Goal: Information Seeking & Learning: Find specific page/section

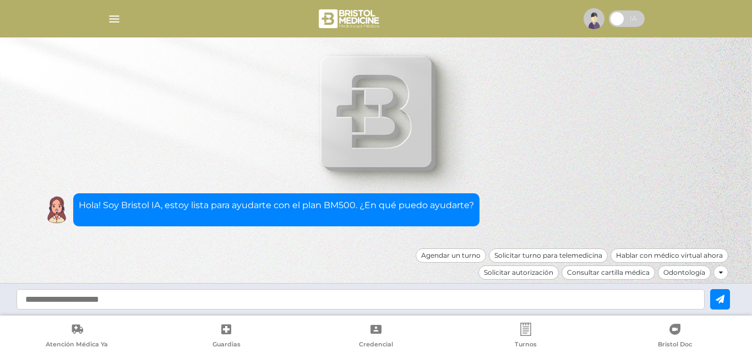
click at [110, 19] on img "button" at bounding box center [114, 19] width 14 height 14
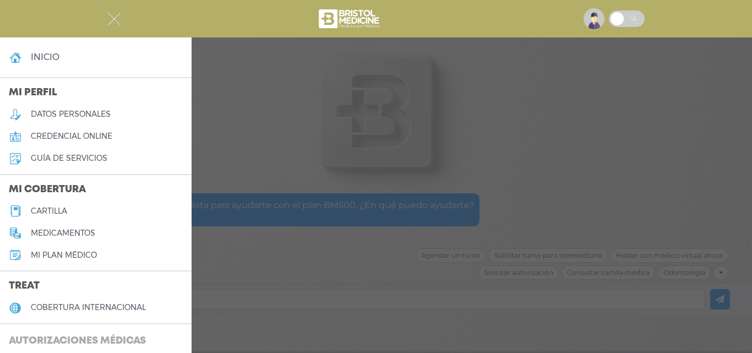
click at [68, 335] on h3 "Autorizaciones médicas" at bounding box center [77, 341] width 155 height 21
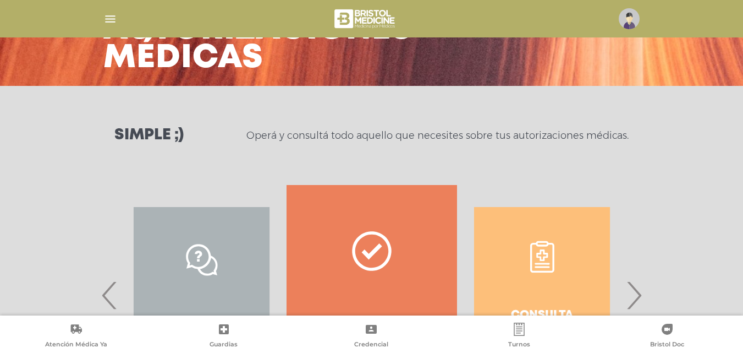
scroll to position [165, 0]
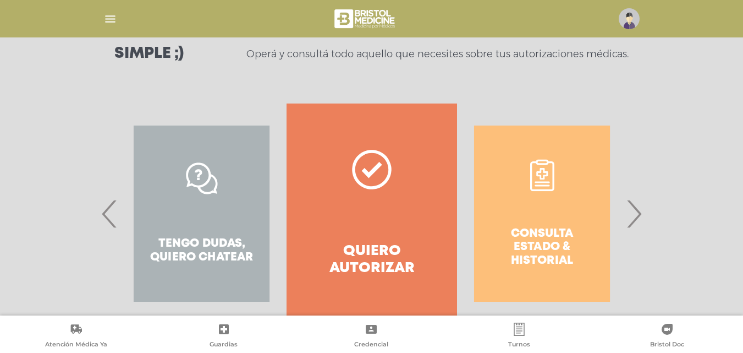
click at [510, 206] on div "Consulta estado & historial" at bounding box center [542, 213] width 170 height 220
click at [628, 216] on span "›" at bounding box center [634, 213] width 21 height 59
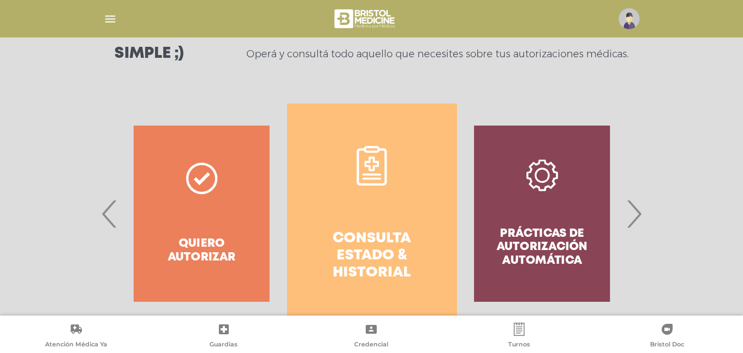
click at [374, 207] on link "Consulta estado & historial" at bounding box center [372, 213] width 170 height 220
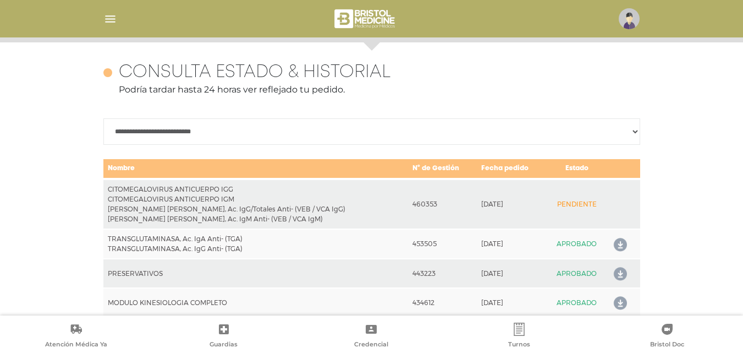
scroll to position [489, 0]
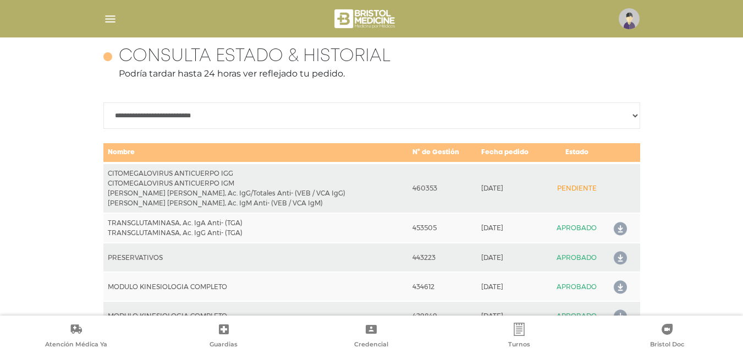
click at [76, 178] on div "**********" at bounding box center [371, 202] width 743 height 353
click at [302, 223] on td "TRANSGLUTAMINASA, Ac. IgA Anti- (TGA) TRANSGLUTAMINASA, Ac. IgG Anti- (TGA)" at bounding box center [255, 228] width 305 height 30
click at [633, 112] on select "**********" at bounding box center [371, 115] width 537 height 26
select select "**********"
click at [103, 102] on select "**********" at bounding box center [371, 115] width 537 height 26
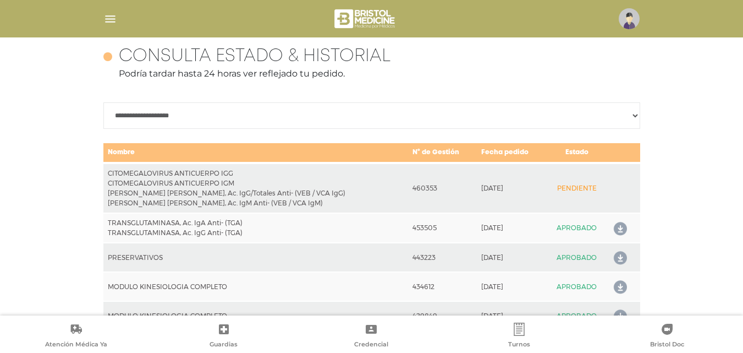
click at [376, 344] on span "Credencial" at bounding box center [371, 345] width 34 height 10
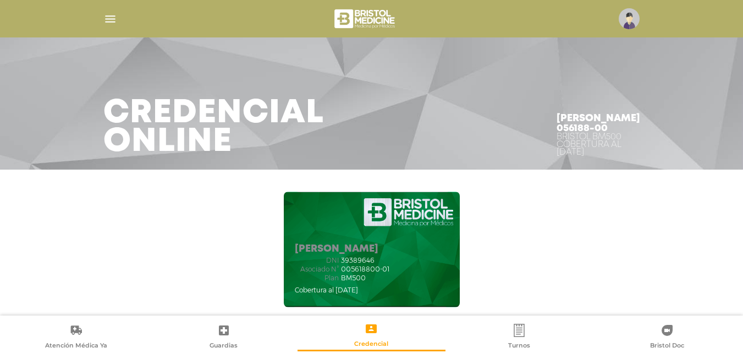
drag, startPoint x: 351, startPoint y: 266, endPoint x: 388, endPoint y: 269, distance: 37.5
click at [388, 269] on span "005618800-01" at bounding box center [365, 269] width 48 height 8
copy span "5618800-01"
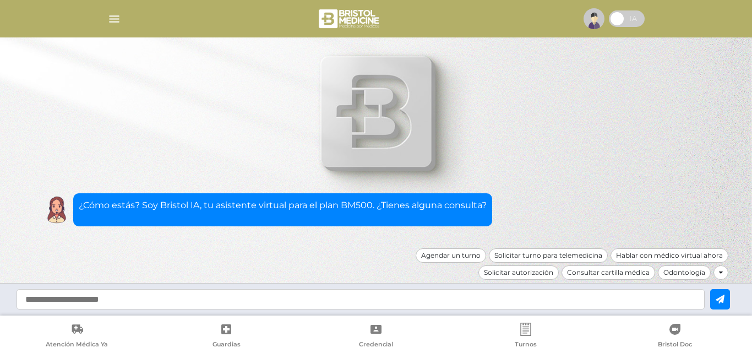
click at [107, 18] on div at bounding box center [376, 19] width 564 height 26
click at [114, 19] on img "button" at bounding box center [114, 19] width 14 height 14
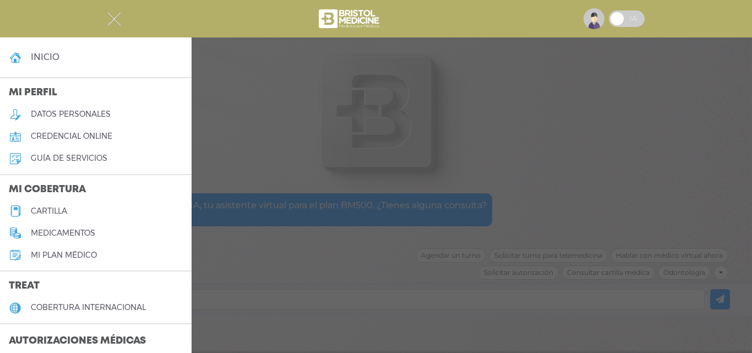
click at [43, 336] on h3 "Autorizaciones médicas" at bounding box center [77, 341] width 155 height 21
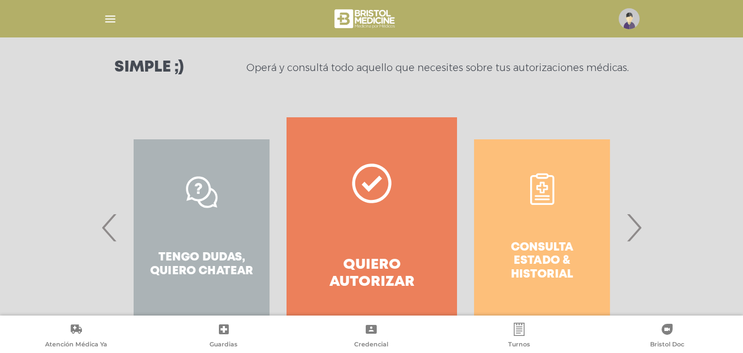
scroll to position [200, 0]
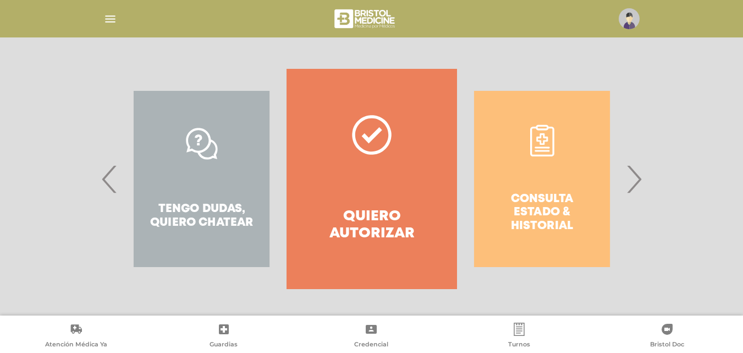
click at [497, 176] on div "Consulta estado & historial" at bounding box center [542, 179] width 170 height 220
click at [631, 182] on span "›" at bounding box center [634, 178] width 21 height 59
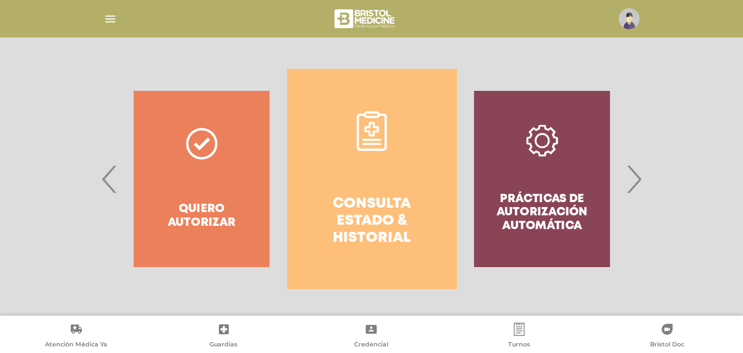
click at [417, 218] on h4 "Consulta estado & historial" at bounding box center [372, 221] width 130 height 52
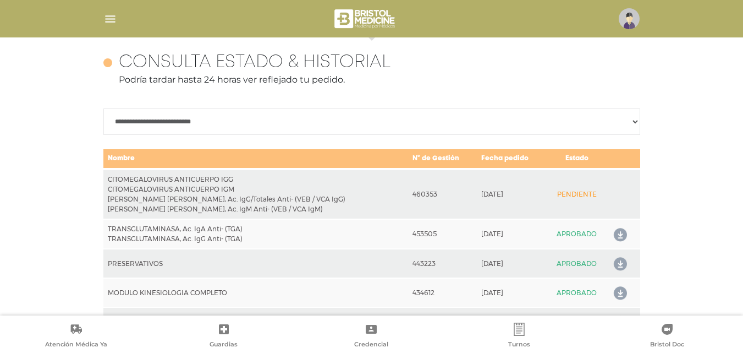
scroll to position [489, 0]
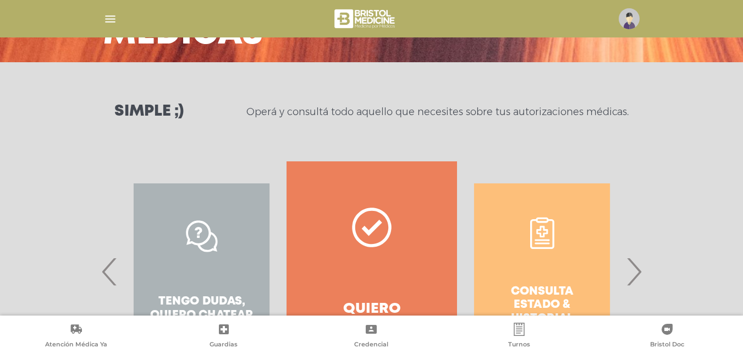
scroll to position [200, 0]
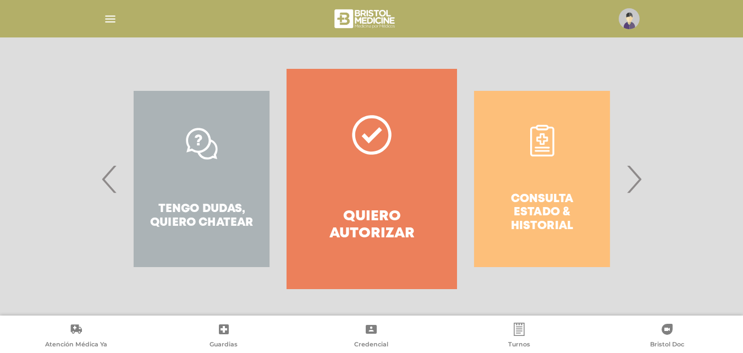
click at [543, 164] on div "Consulta estado & historial" at bounding box center [542, 179] width 170 height 220
click at [630, 188] on span "›" at bounding box center [634, 178] width 21 height 59
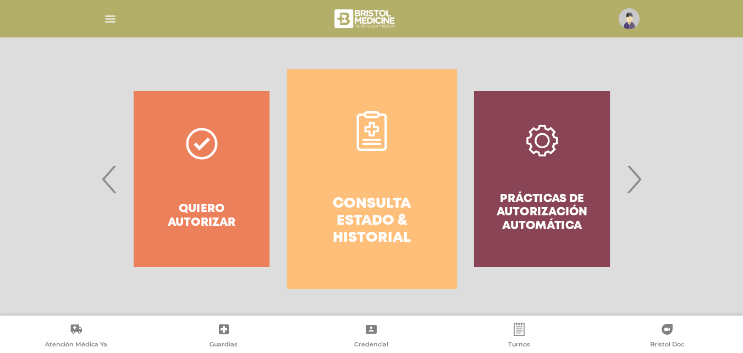
click at [399, 172] on link "Consulta estado & historial" at bounding box center [372, 179] width 170 height 220
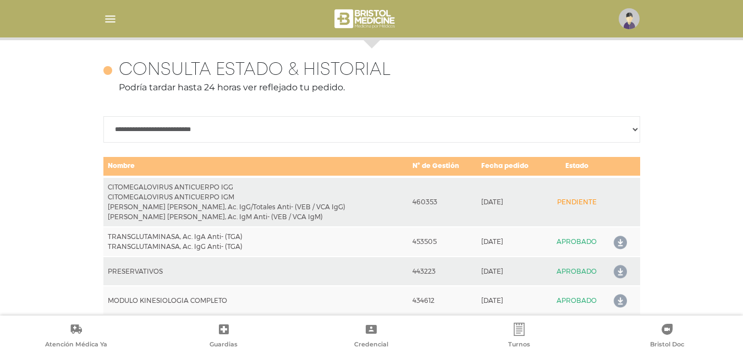
scroll to position [489, 0]
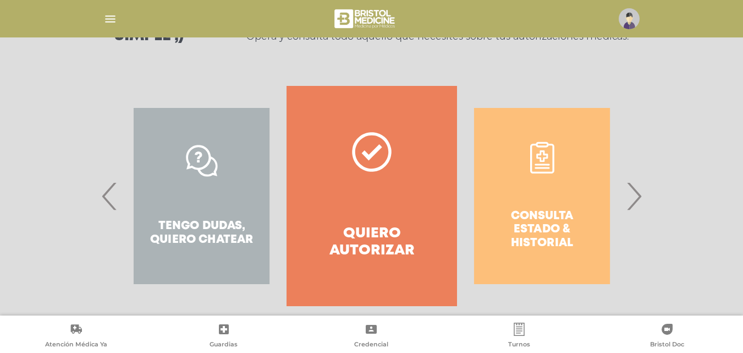
scroll to position [200, 0]
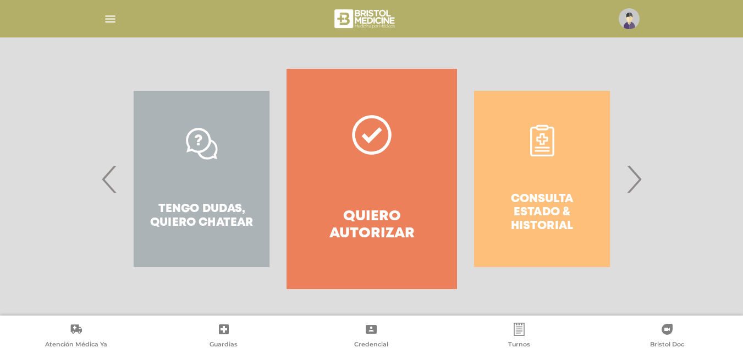
click at [528, 142] on div "Consulta estado & historial" at bounding box center [542, 179] width 170 height 220
click at [635, 172] on span "›" at bounding box center [634, 178] width 21 height 59
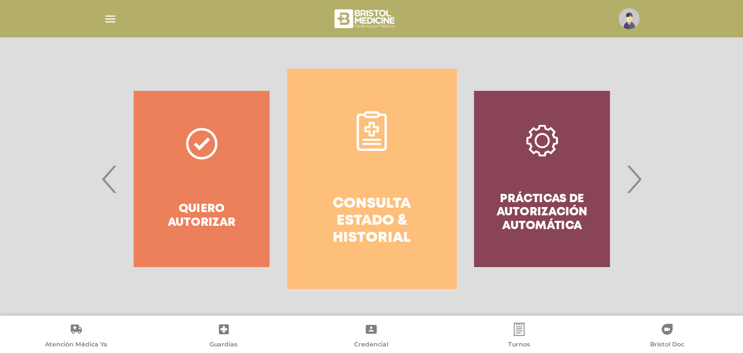
click at [382, 183] on link "Consulta estado & historial" at bounding box center [372, 179] width 170 height 220
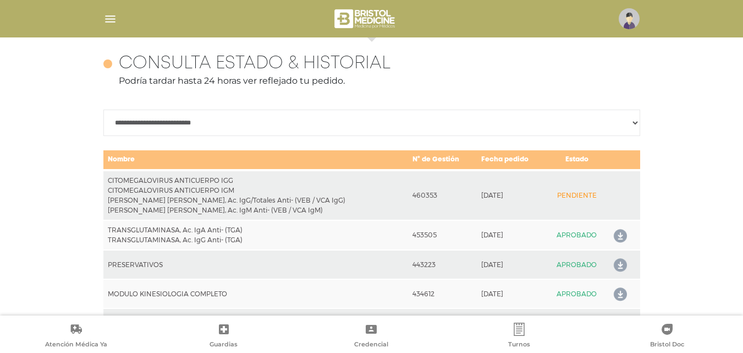
scroll to position [489, 0]
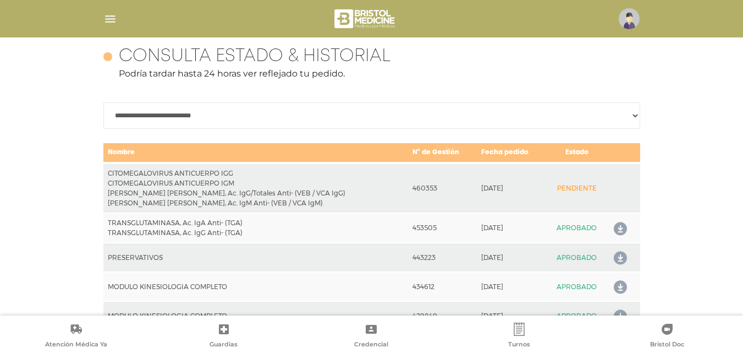
click at [114, 25] on img "button" at bounding box center [110, 19] width 14 height 14
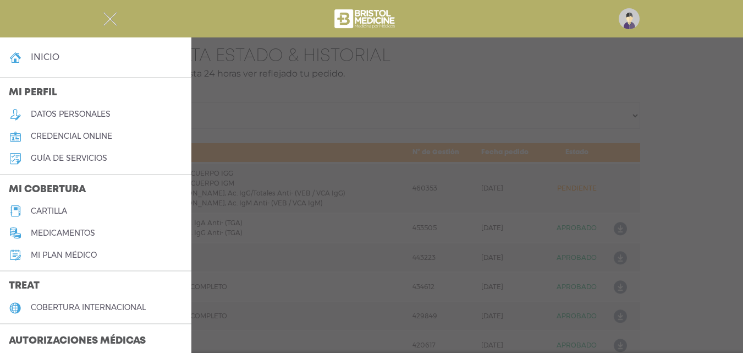
click at [57, 256] on h5 "Mi plan médico" at bounding box center [64, 254] width 66 height 9
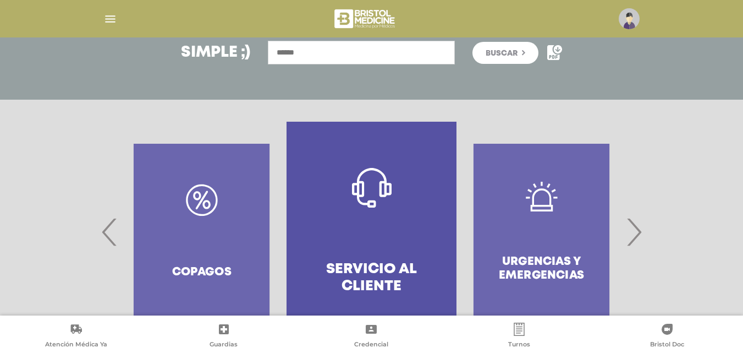
scroll to position [102, 0]
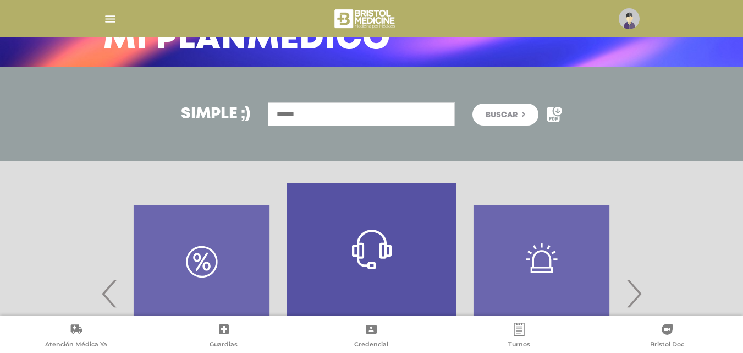
click at [280, 114] on input "text" at bounding box center [361, 114] width 187 height 24
type input "**********"
click at [473, 103] on button "Buscar" at bounding box center [506, 114] width 66 height 22
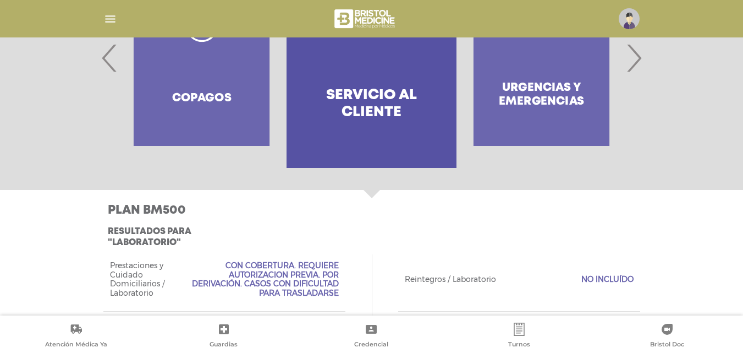
scroll to position [390, 0]
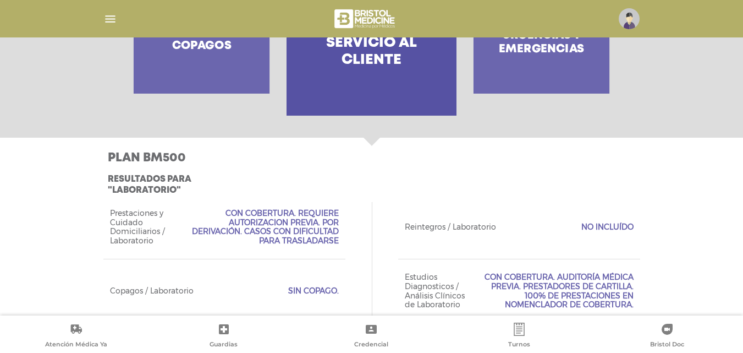
drag, startPoint x: 241, startPoint y: 222, endPoint x: 331, endPoint y: 235, distance: 91.2
click at [331, 235] on span "Con Cobertura. Requiere Autorizacion Previa. Por Derivación. Casos con dificult…" at bounding box center [263, 227] width 152 height 37
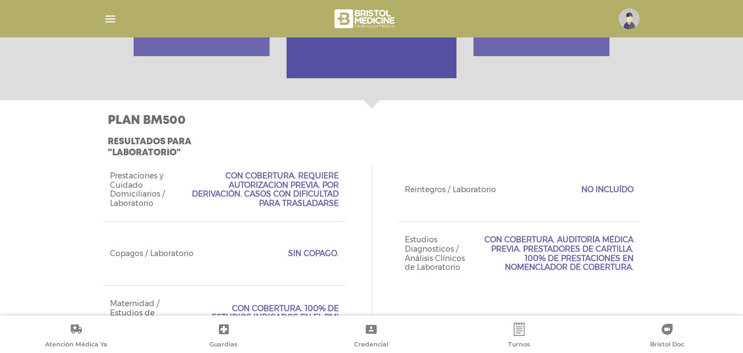
scroll to position [445, 0]
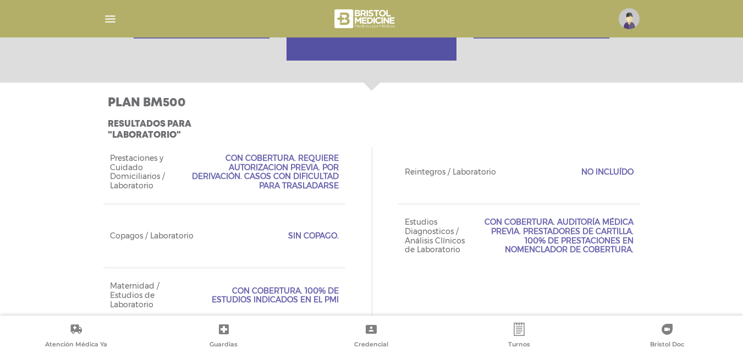
click at [256, 180] on span "Con Cobertura. Requiere Autorizacion Previa. Por Derivación. Casos con dificult…" at bounding box center [263, 172] width 152 height 37
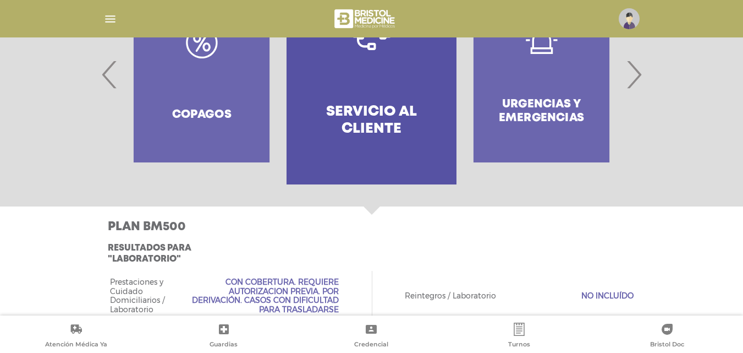
scroll to position [0, 0]
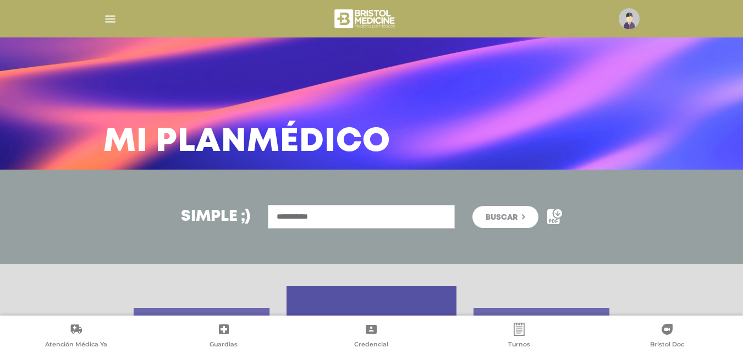
click at [117, 22] on img "button" at bounding box center [110, 19] width 14 height 14
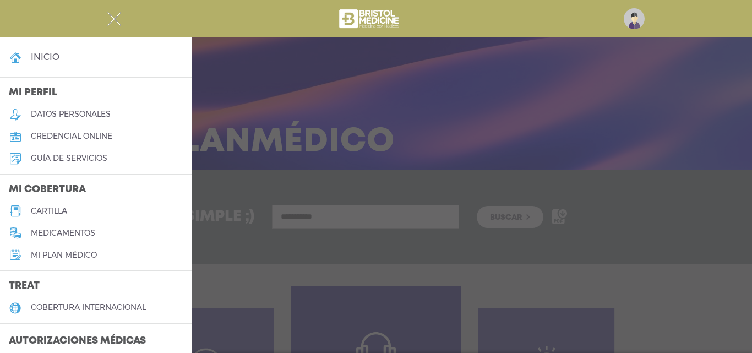
click at [92, 338] on h3 "Autorizaciones médicas" at bounding box center [77, 341] width 155 height 21
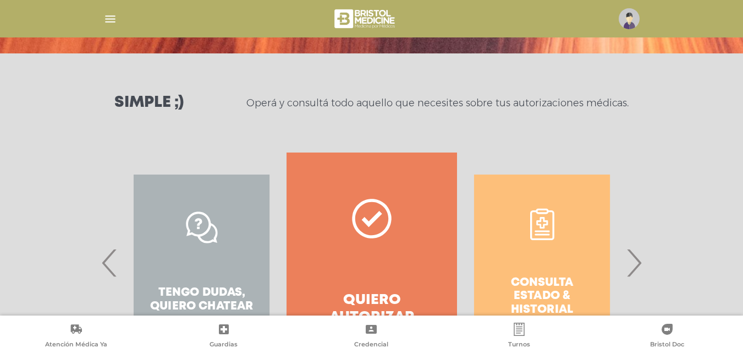
scroll to position [200, 0]
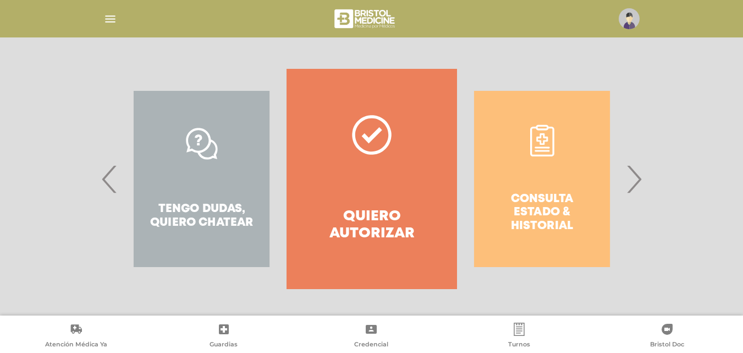
click at [638, 174] on span "›" at bounding box center [634, 178] width 21 height 59
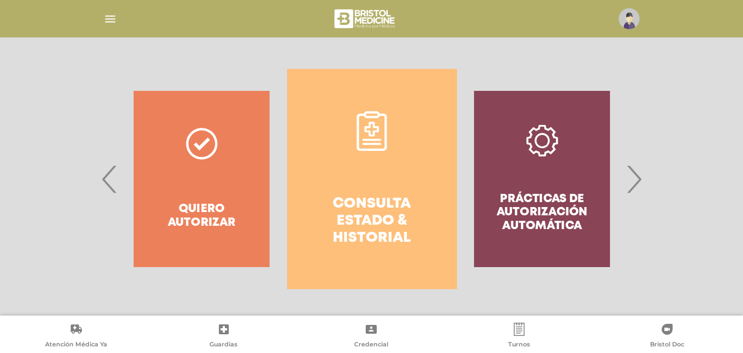
click at [414, 183] on link "Consulta estado & historial" at bounding box center [372, 179] width 170 height 220
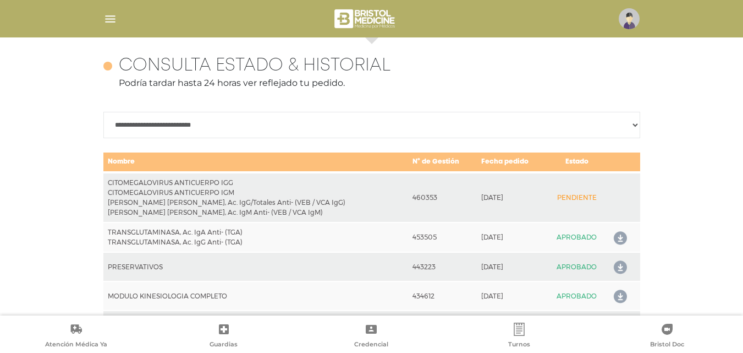
scroll to position [489, 0]
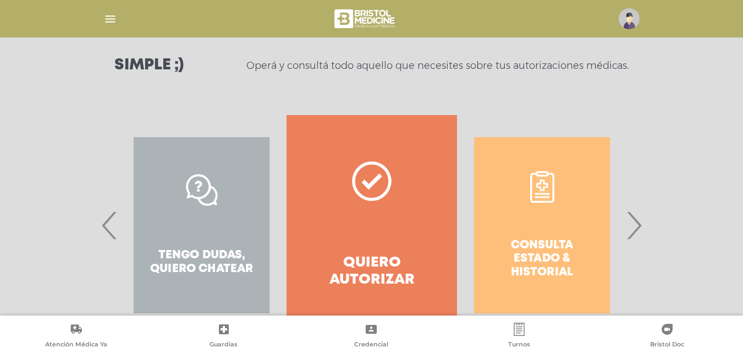
scroll to position [200, 0]
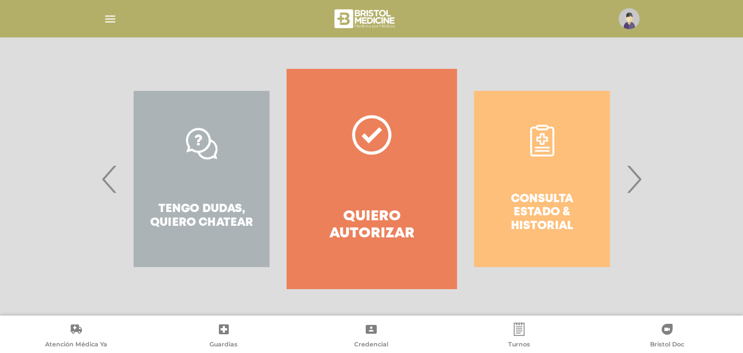
click at [538, 233] on div "Consulta estado & historial" at bounding box center [542, 179] width 170 height 220
click at [632, 182] on span "›" at bounding box center [634, 178] width 21 height 59
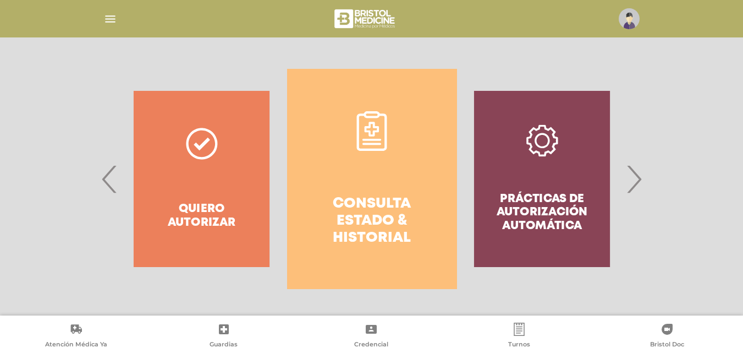
click at [349, 191] on link "Consulta estado & historial" at bounding box center [372, 179] width 170 height 220
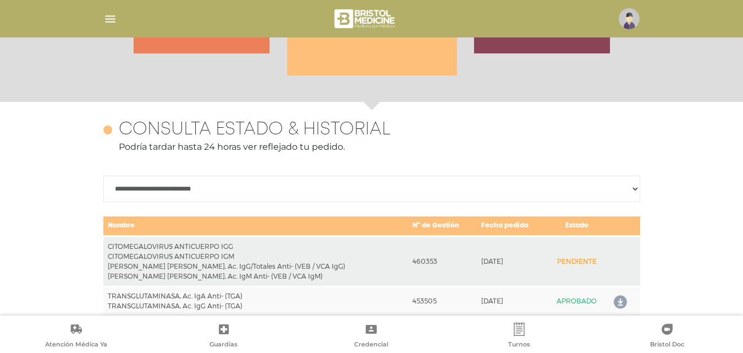
scroll to position [489, 0]
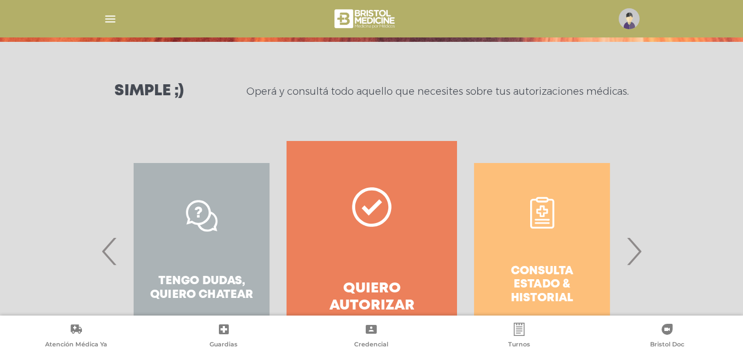
scroll to position [200, 0]
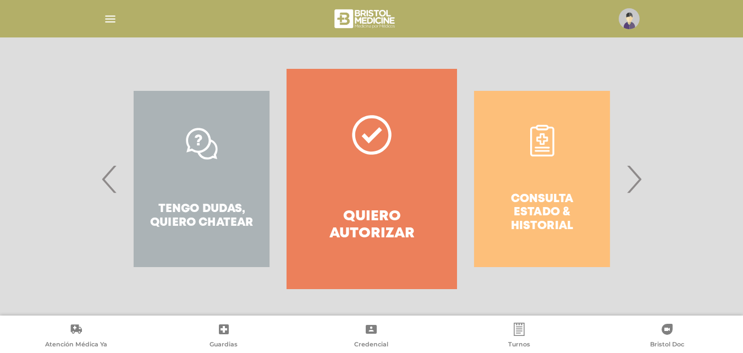
click at [557, 166] on div "Consulta estado & historial" at bounding box center [542, 179] width 170 height 220
click at [637, 168] on span "›" at bounding box center [634, 178] width 21 height 59
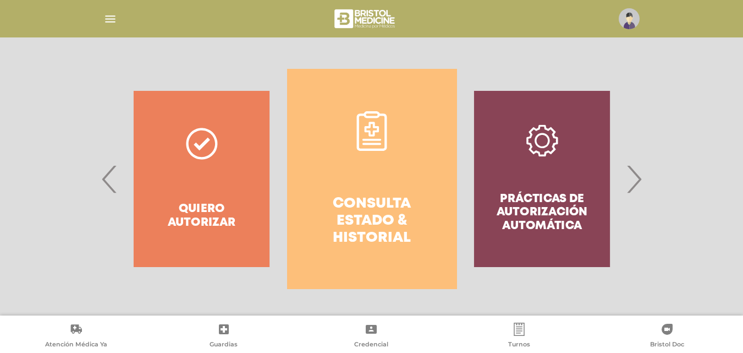
click at [348, 165] on link "Consulta estado & historial" at bounding box center [372, 179] width 170 height 220
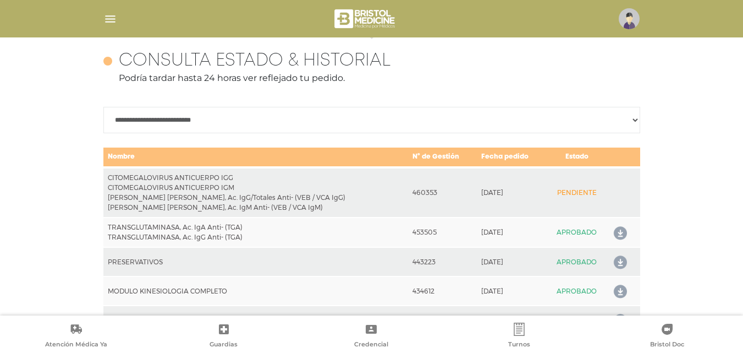
scroll to position [489, 0]
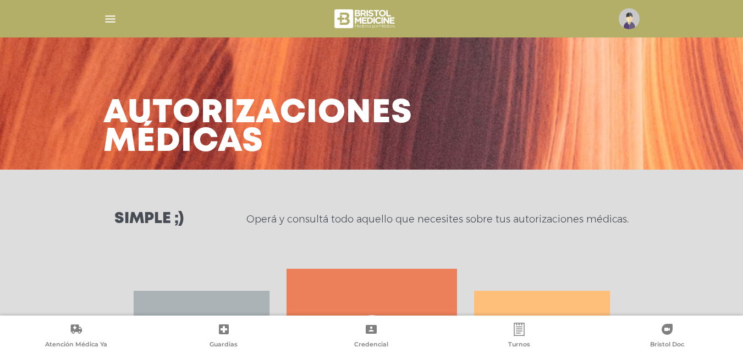
scroll to position [200, 0]
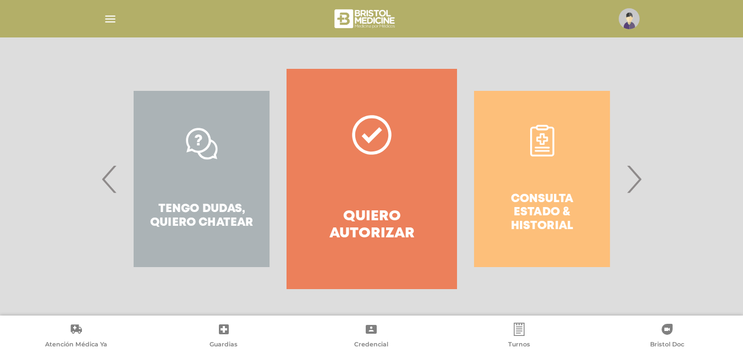
click at [546, 131] on div "Consulta estado & historial" at bounding box center [542, 179] width 170 height 220
click at [645, 182] on div "Consulta estado & historial Prácticas de autorización automática Tengo dudas, q…" at bounding box center [372, 179] width 564 height 220
click at [631, 184] on span "›" at bounding box center [634, 178] width 21 height 59
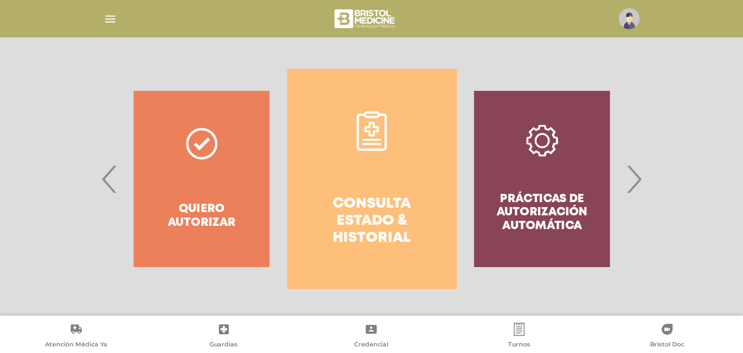
click at [417, 168] on link "Consulta estado & historial" at bounding box center [372, 179] width 170 height 220
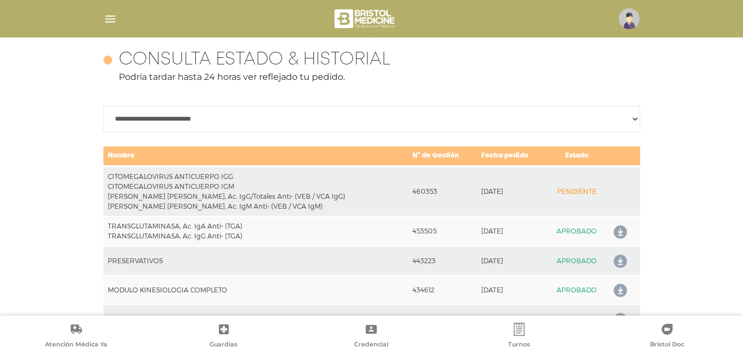
scroll to position [489, 0]
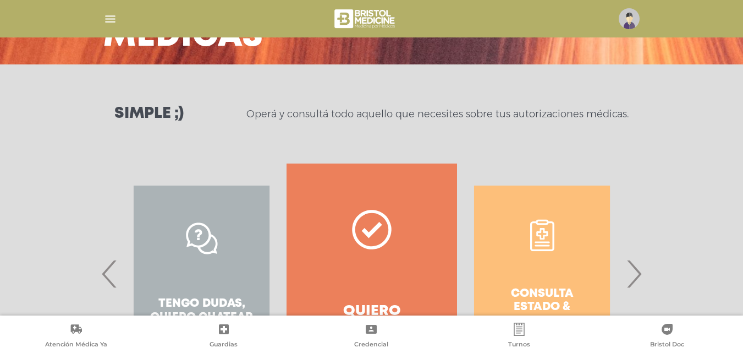
scroll to position [200, 0]
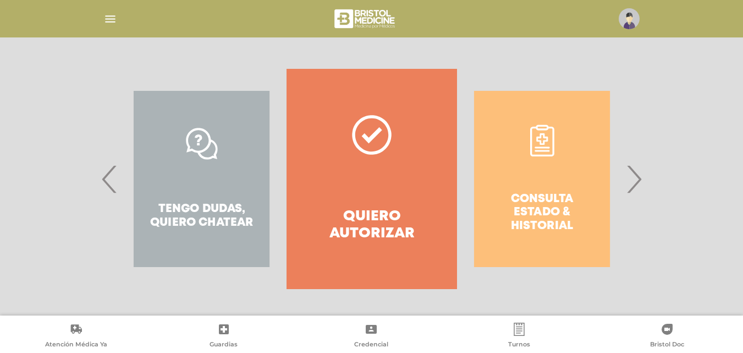
click at [642, 165] on span "›" at bounding box center [634, 178] width 21 height 59
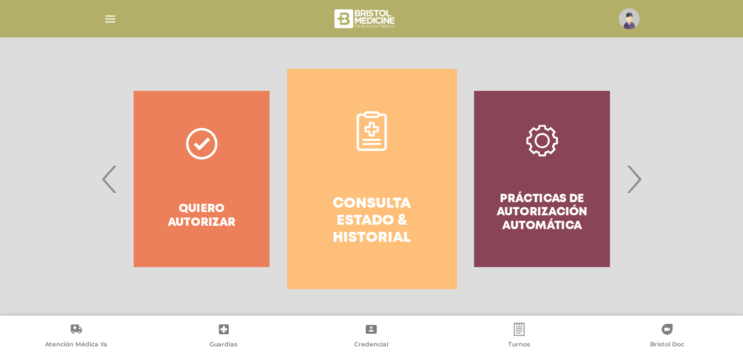
click at [420, 171] on link "Consulta estado & historial" at bounding box center [372, 179] width 170 height 220
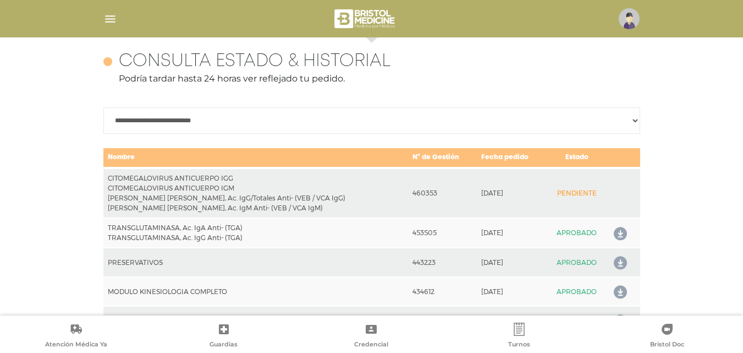
scroll to position [489, 0]
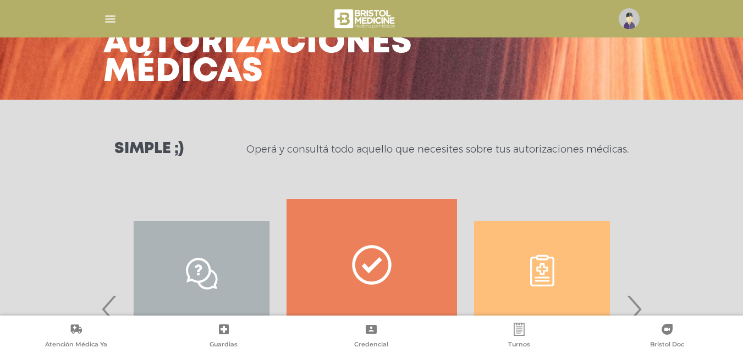
scroll to position [200, 0]
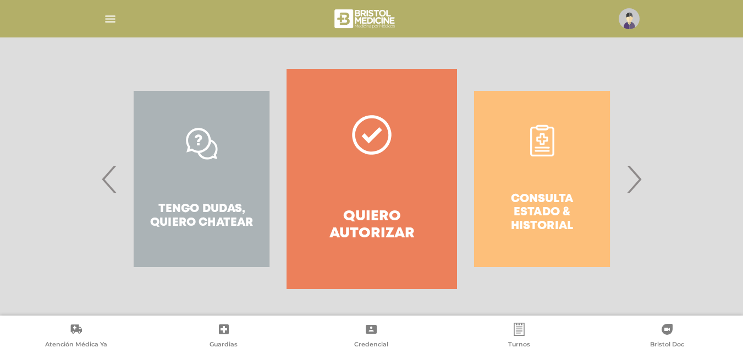
click at [627, 174] on span "›" at bounding box center [634, 178] width 21 height 59
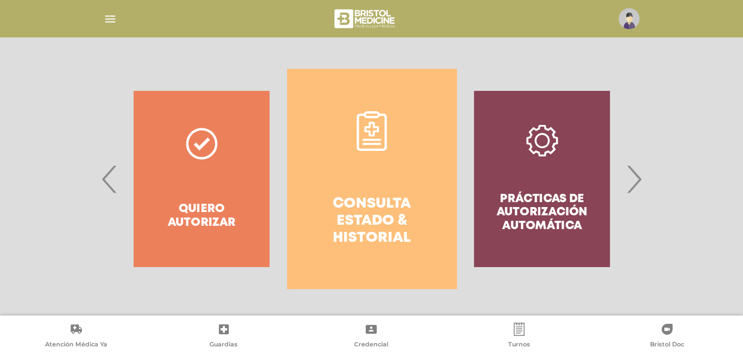
click at [393, 166] on link "Consulta estado & historial" at bounding box center [372, 179] width 170 height 220
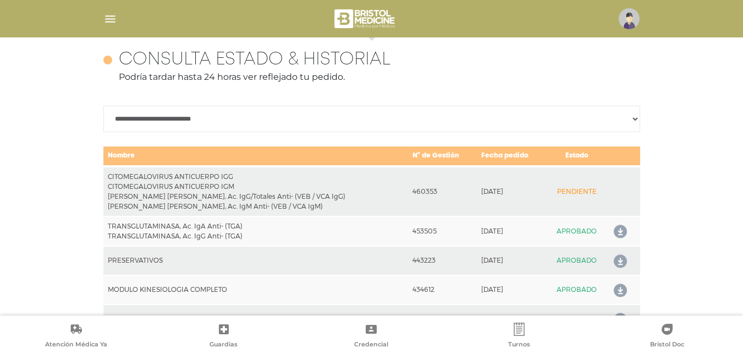
scroll to position [489, 0]
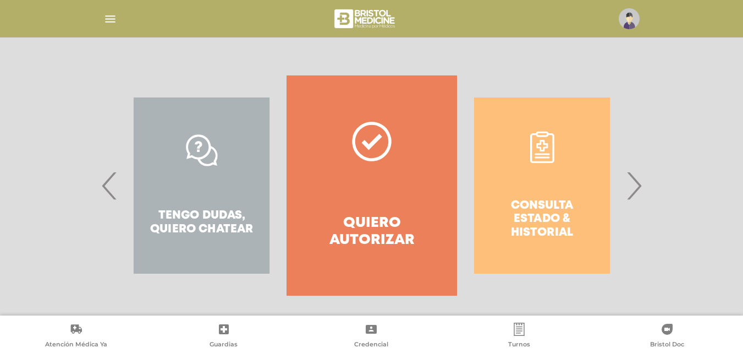
scroll to position [200, 0]
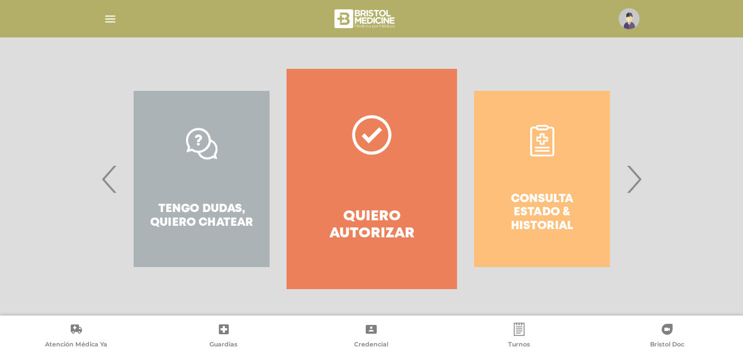
click at [637, 187] on span "›" at bounding box center [634, 178] width 21 height 59
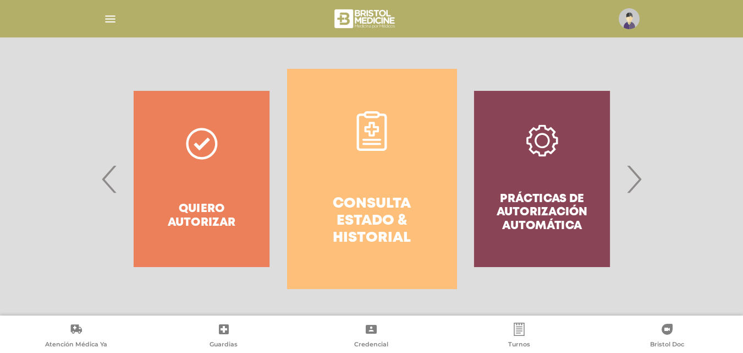
click at [346, 218] on h4 "Consulta estado & historial" at bounding box center [372, 221] width 130 height 52
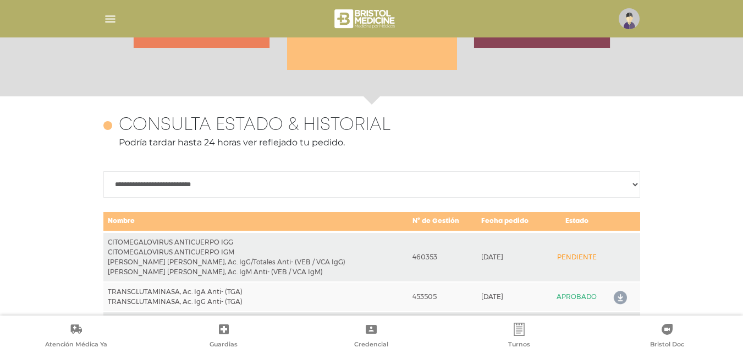
scroll to position [489, 0]
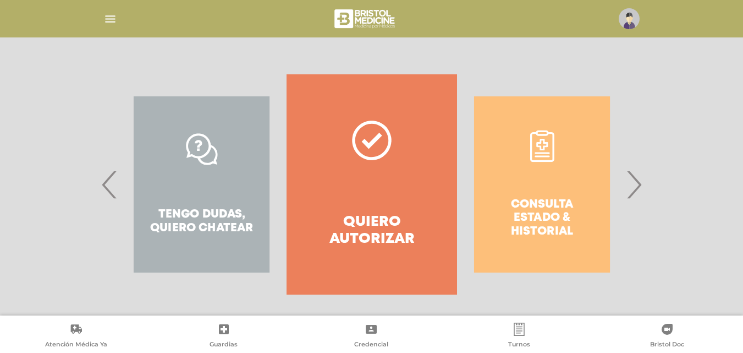
scroll to position [200, 0]
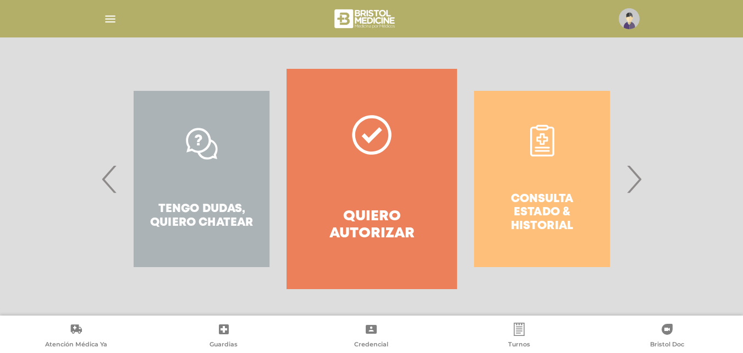
click at [624, 161] on div "Consulta estado & historial" at bounding box center [542, 179] width 170 height 220
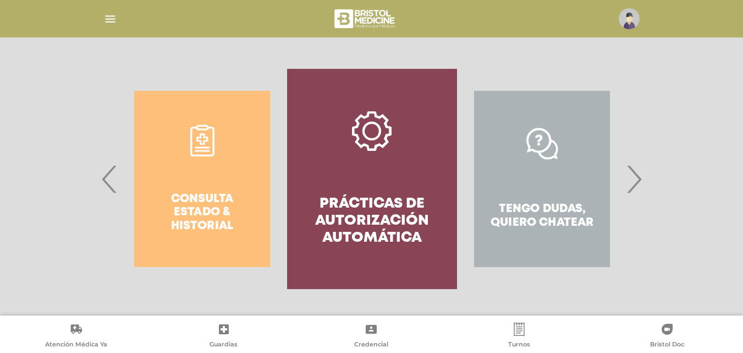
click at [625, 180] on div "Tengo dudas, quiero chatear" at bounding box center [542, 179] width 170 height 220
click at [635, 181] on span "›" at bounding box center [634, 178] width 21 height 59
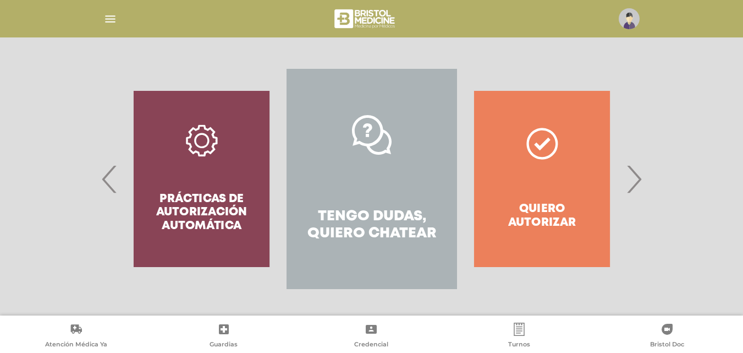
click at [635, 181] on span "›" at bounding box center [634, 178] width 21 height 59
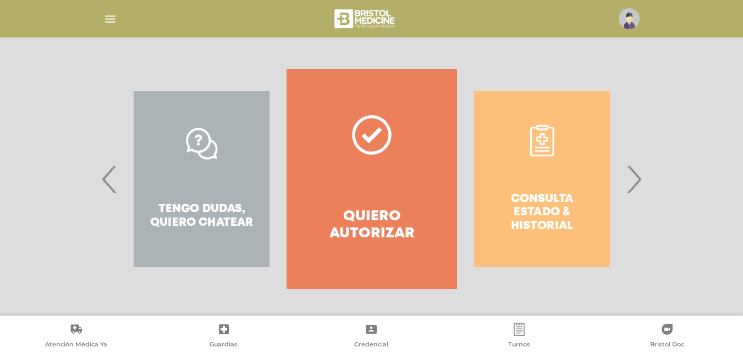
click at [635, 181] on span "›" at bounding box center [634, 178] width 21 height 59
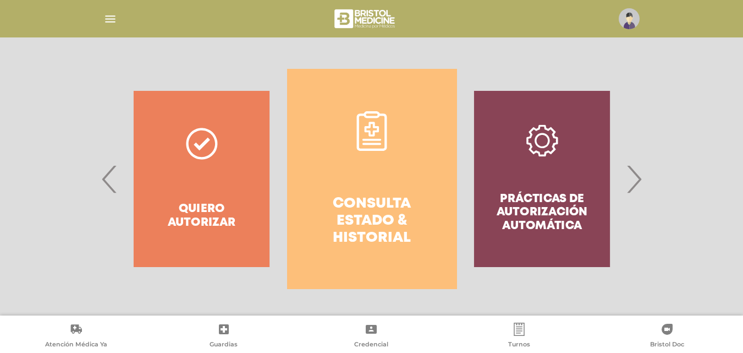
click at [340, 202] on h4 "Consulta estado & historial" at bounding box center [372, 221] width 130 height 52
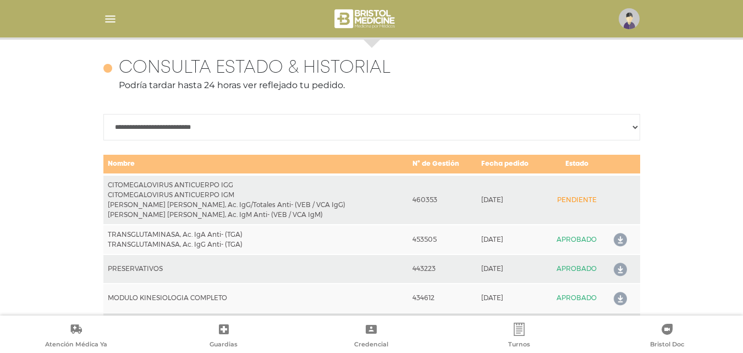
scroll to position [489, 0]
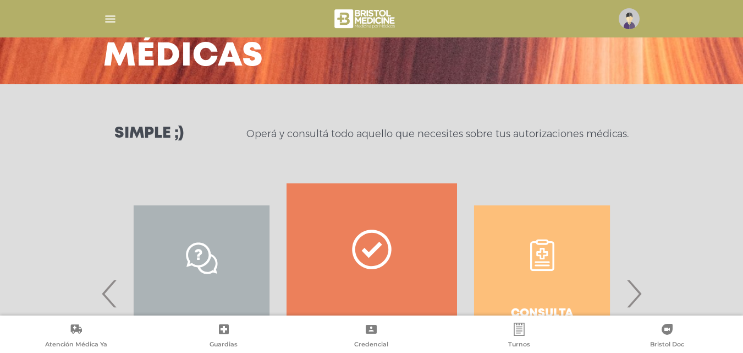
scroll to position [200, 0]
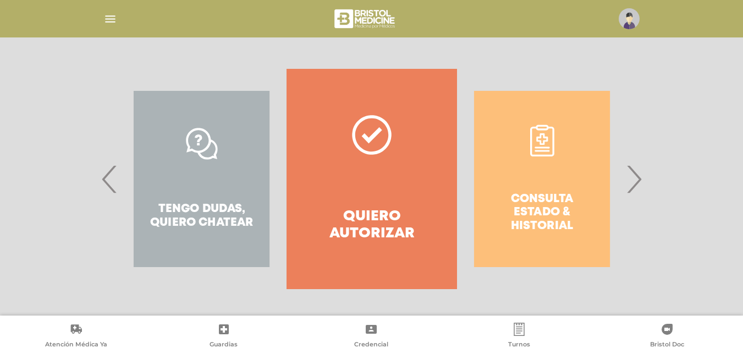
click at [622, 177] on div "Consulta estado & historial" at bounding box center [542, 179] width 170 height 220
click at [631, 175] on span "›" at bounding box center [634, 178] width 21 height 59
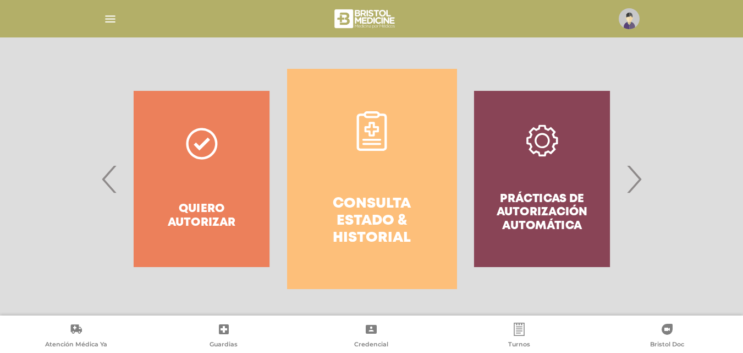
click at [381, 180] on link "Consulta estado & historial" at bounding box center [372, 179] width 170 height 220
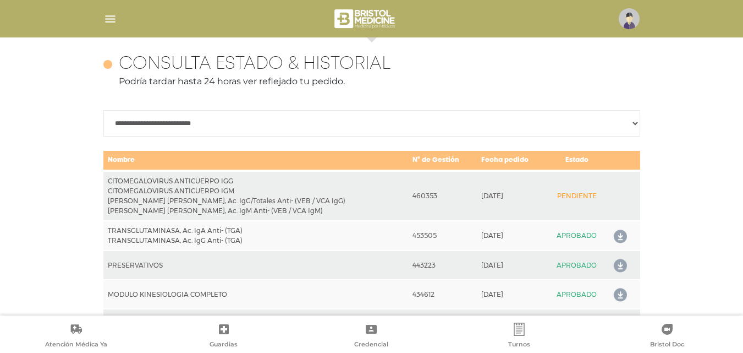
scroll to position [489, 0]
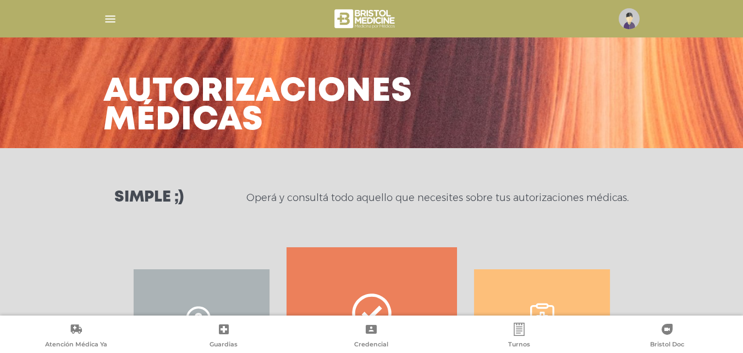
scroll to position [200, 0]
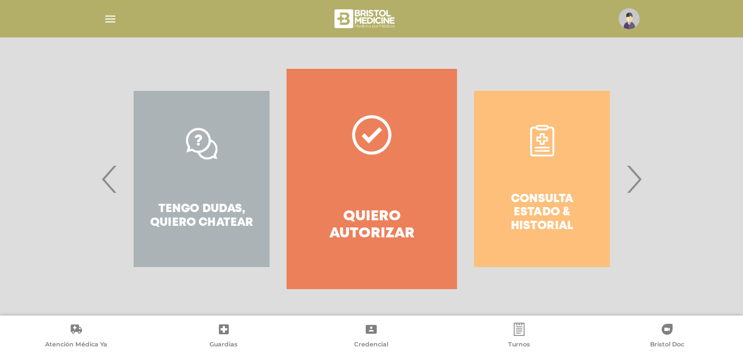
click at [629, 185] on span "›" at bounding box center [634, 178] width 21 height 59
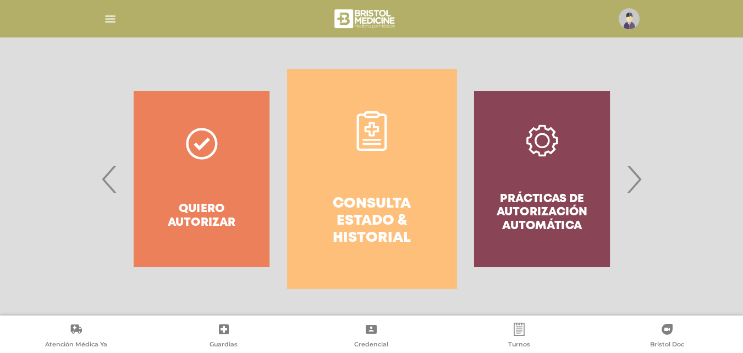
click at [390, 165] on link "Consulta estado & historial" at bounding box center [372, 179] width 170 height 220
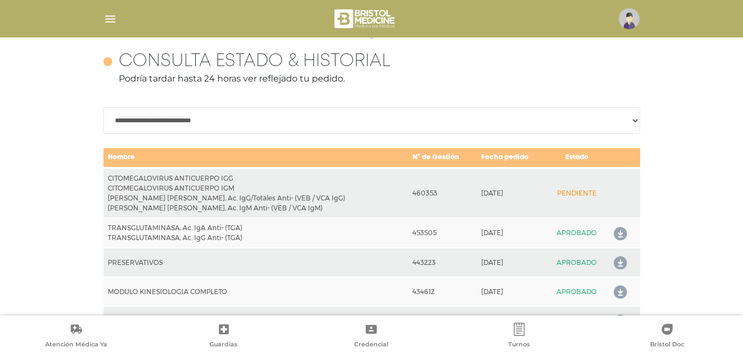
scroll to position [489, 0]
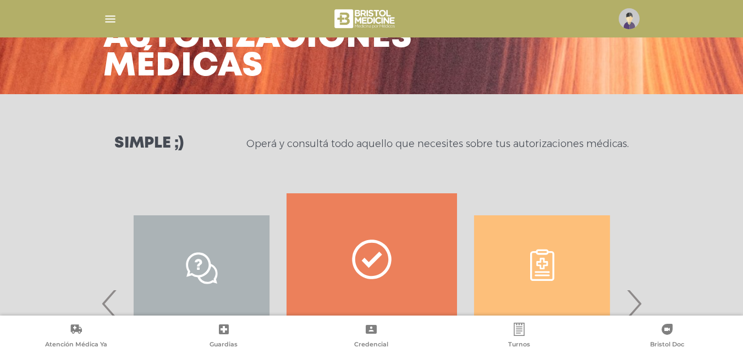
scroll to position [200, 0]
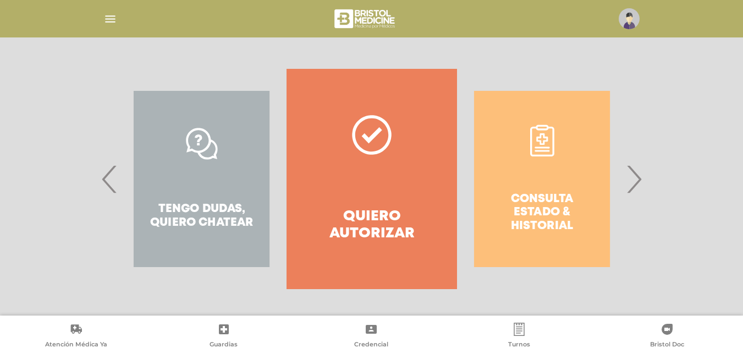
click at [627, 179] on span "›" at bounding box center [634, 178] width 21 height 59
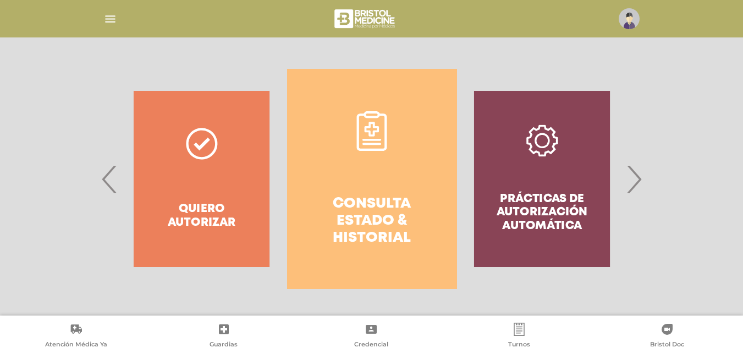
click at [376, 164] on link "Consulta estado & historial" at bounding box center [372, 179] width 170 height 220
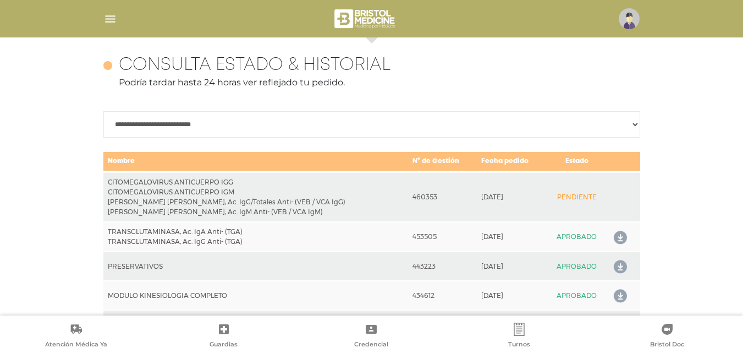
scroll to position [489, 0]
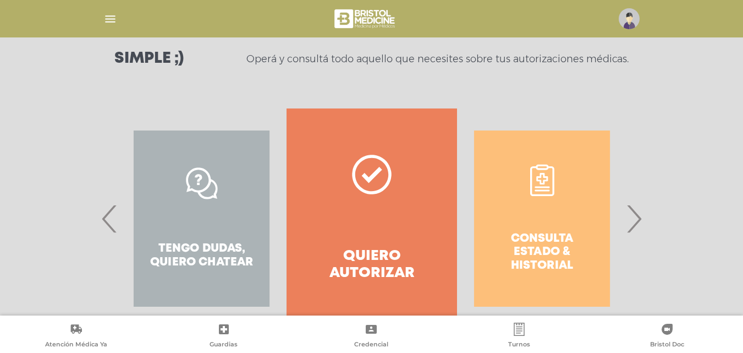
scroll to position [165, 0]
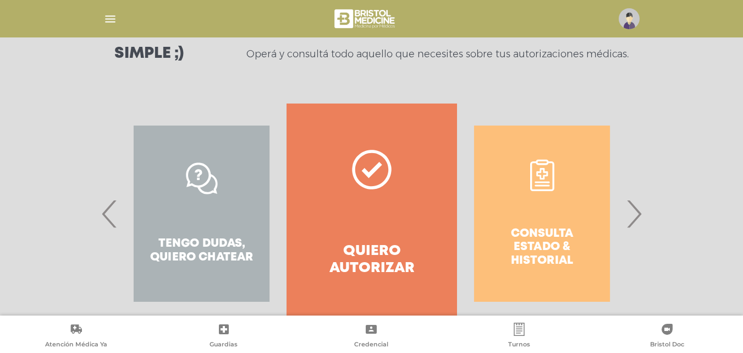
click at [654, 209] on div "Consulta estado & historial Prácticas de autorización automática Tengo dudas, q…" at bounding box center [371, 226] width 743 height 247
click at [641, 216] on span "›" at bounding box center [634, 213] width 21 height 59
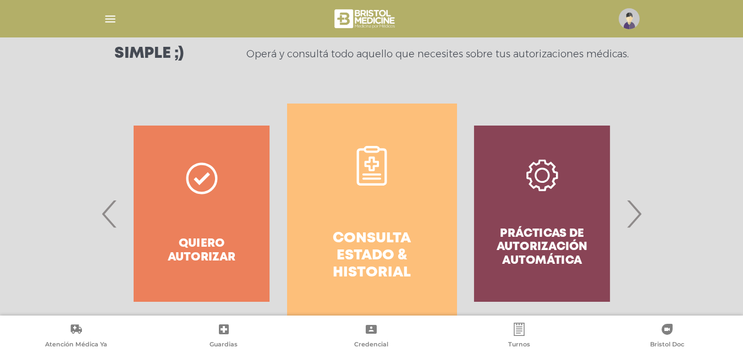
click at [358, 204] on link "Consulta estado & historial" at bounding box center [372, 213] width 170 height 220
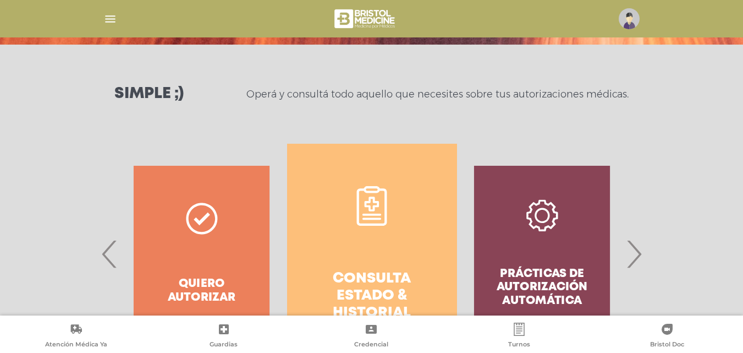
scroll to position [103, 0]
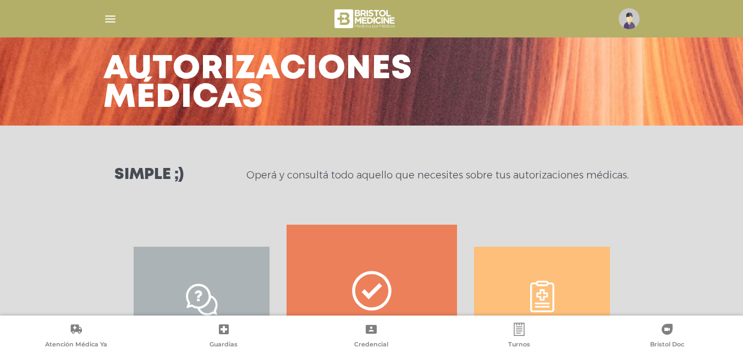
scroll to position [200, 0]
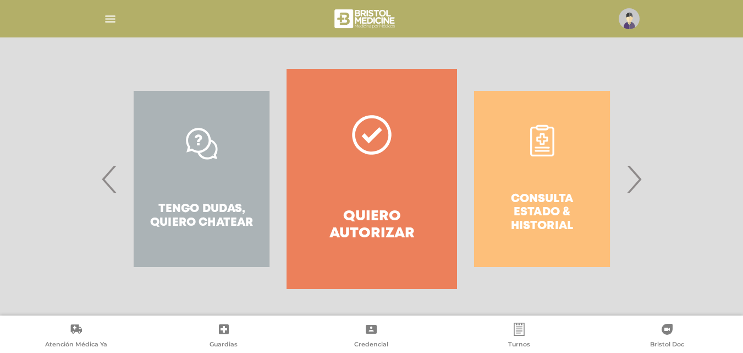
click at [632, 174] on span "›" at bounding box center [634, 178] width 21 height 59
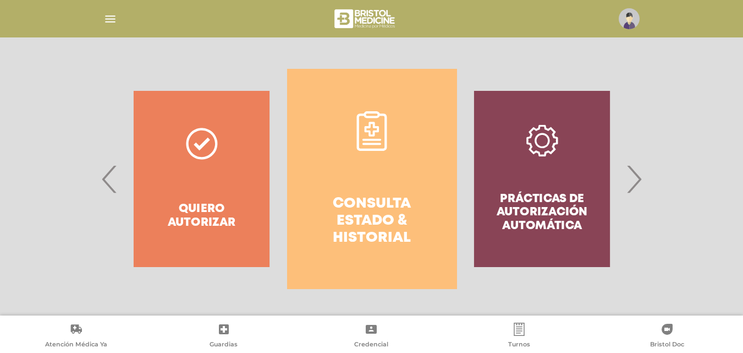
click at [388, 192] on link "Consulta estado & historial" at bounding box center [372, 179] width 170 height 220
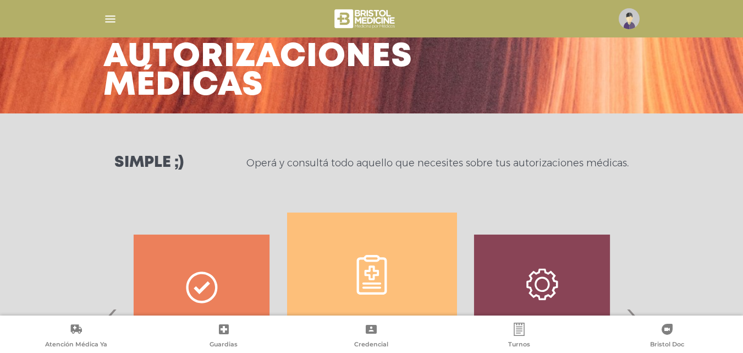
scroll to position [0, 0]
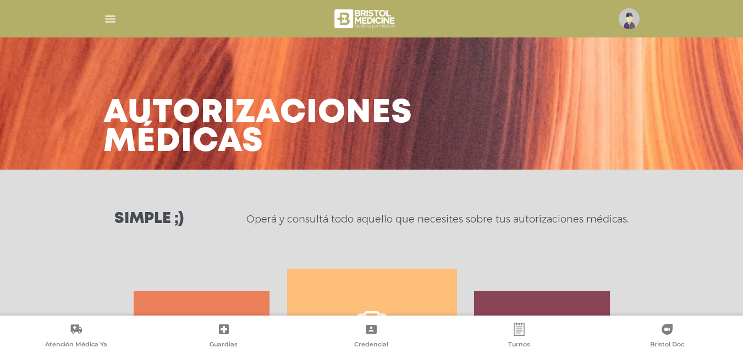
click at [113, 24] on img "button" at bounding box center [110, 19] width 14 height 14
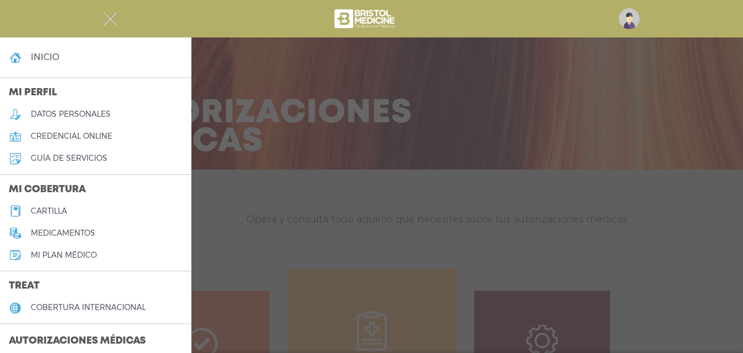
scroll to position [55, 0]
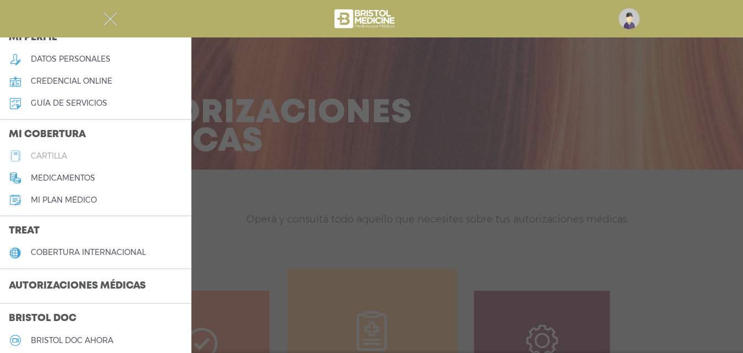
click at [60, 149] on link "cartilla" at bounding box center [96, 156] width 192 height 22
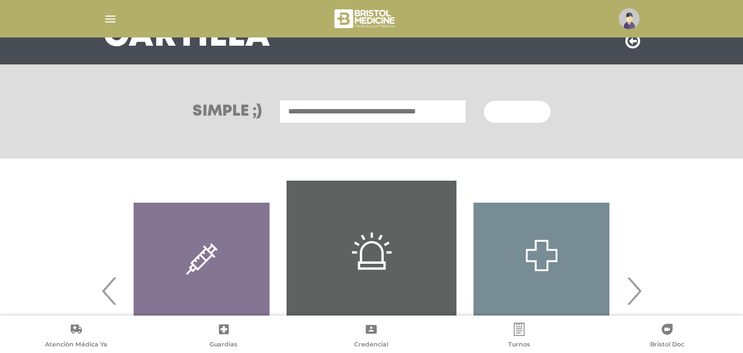
scroll to position [102, 0]
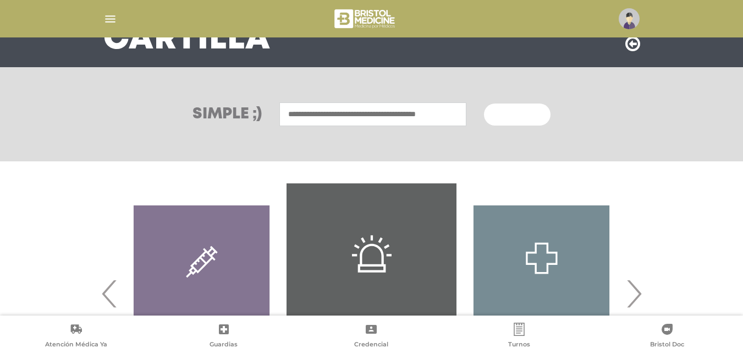
click at [323, 103] on input "text" at bounding box center [373, 114] width 187 height 24
type input "********"
click at [484, 103] on button "Buscar" at bounding box center [517, 114] width 66 height 22
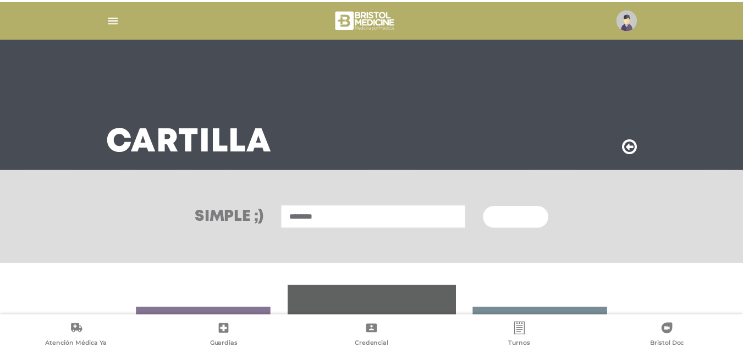
scroll to position [102, 0]
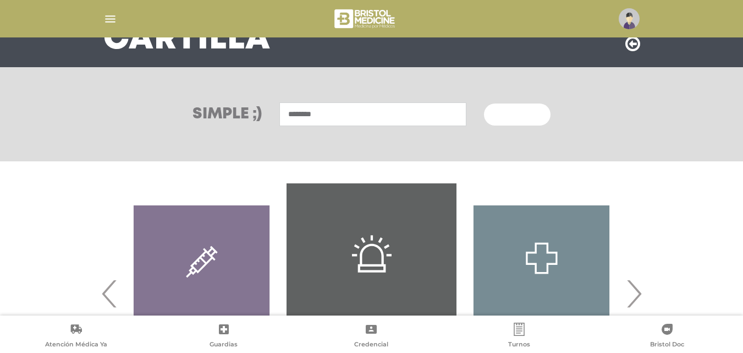
click at [322, 116] on input "********" at bounding box center [373, 114] width 187 height 24
type input "**********"
click at [484, 103] on button "Buscar" at bounding box center [517, 114] width 66 height 22
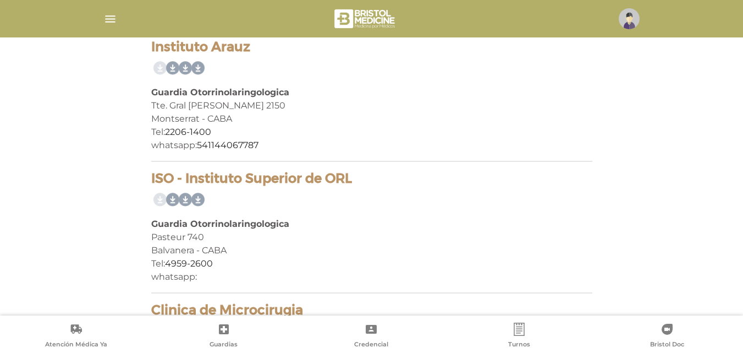
scroll to position [351, 0]
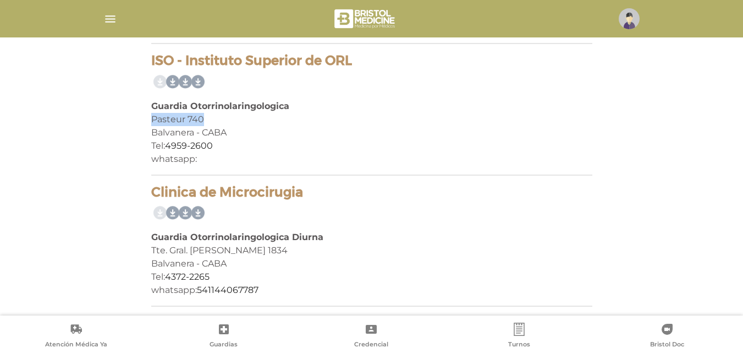
drag, startPoint x: 152, startPoint y: 119, endPoint x: 208, endPoint y: 117, distance: 56.2
click at [208, 117] on div "Pasteur 740" at bounding box center [371, 119] width 441 height 13
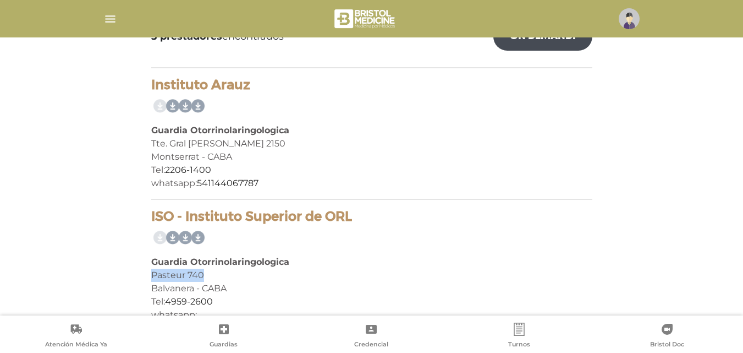
scroll to position [296, 0]
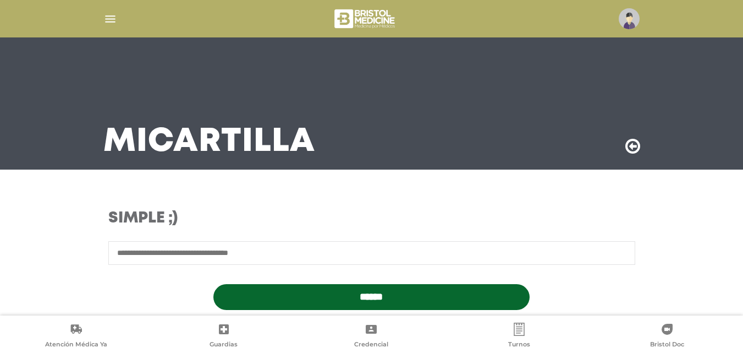
click at [107, 20] on img "button" at bounding box center [110, 19] width 14 height 14
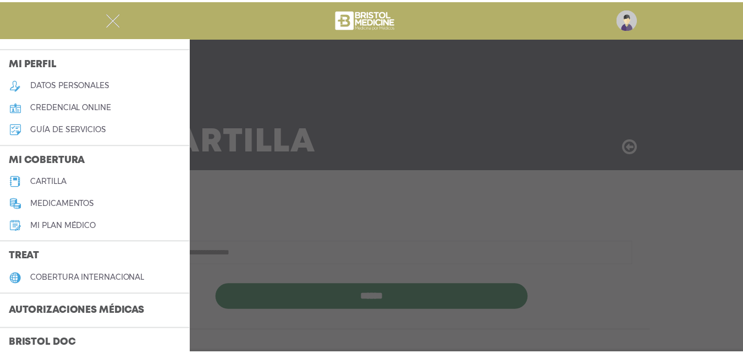
scroll to position [55, 0]
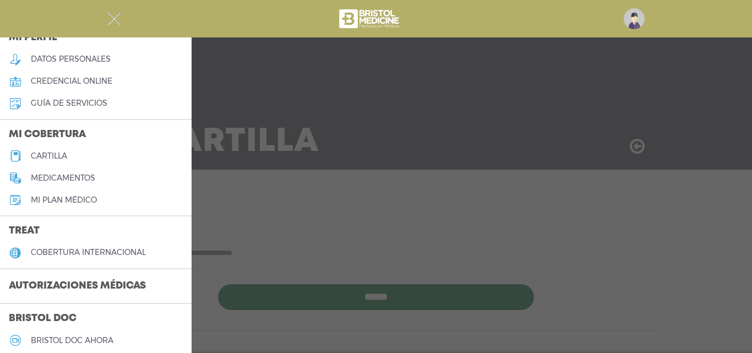
click at [61, 286] on h3 "Autorizaciones médicas" at bounding box center [77, 286] width 155 height 21
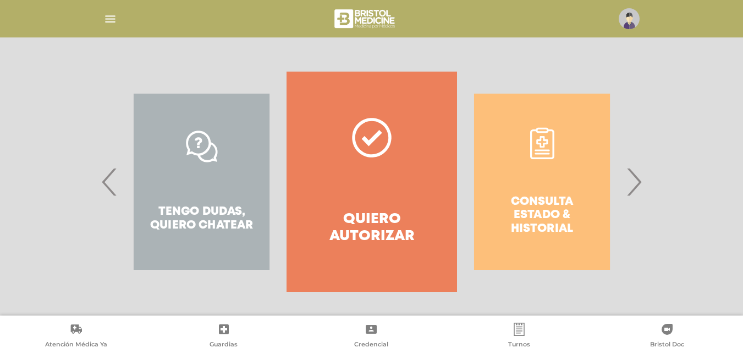
scroll to position [200, 0]
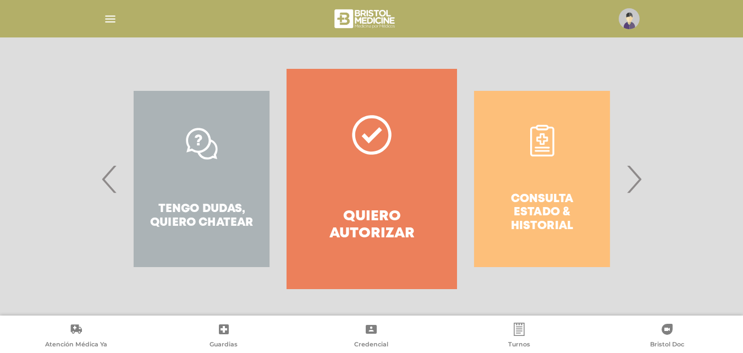
click at [631, 187] on span "›" at bounding box center [634, 178] width 21 height 59
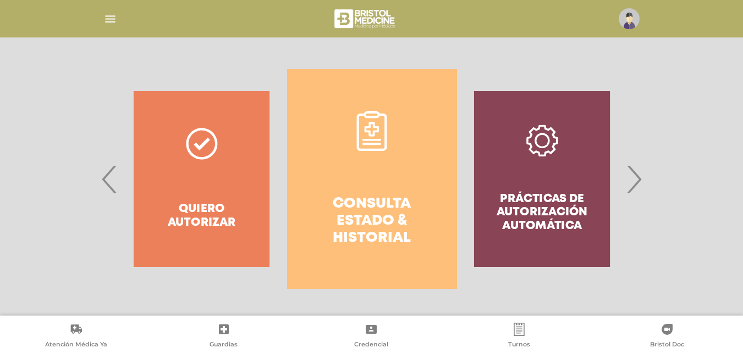
click at [395, 203] on h4 "Consulta estado & historial" at bounding box center [372, 221] width 130 height 52
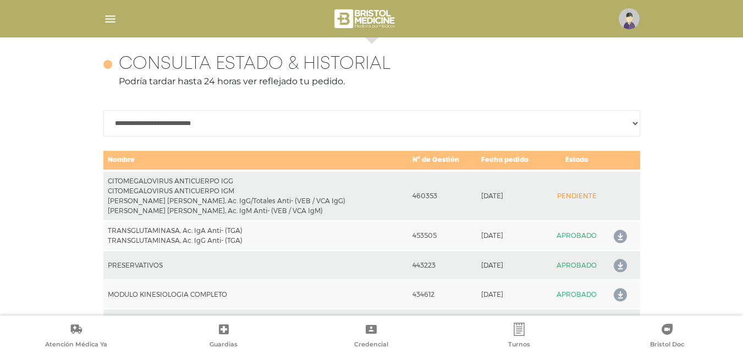
scroll to position [489, 0]
